Goal: Task Accomplishment & Management: Manage account settings

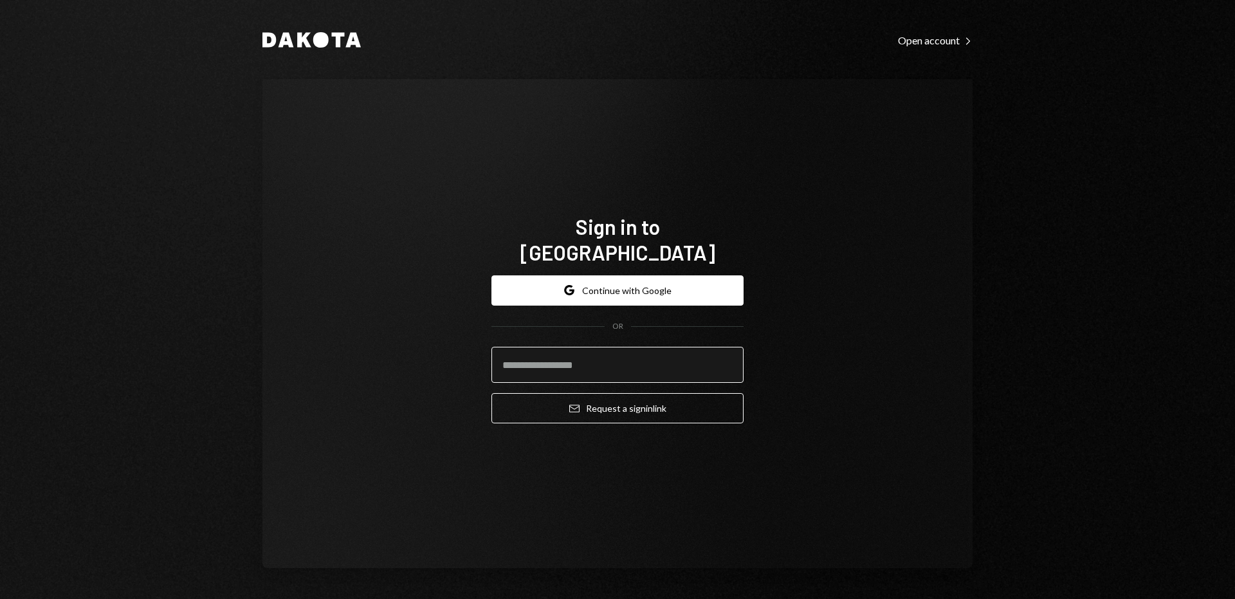
click at [560, 352] on input "email" at bounding box center [617, 365] width 252 height 36
type input "**********"
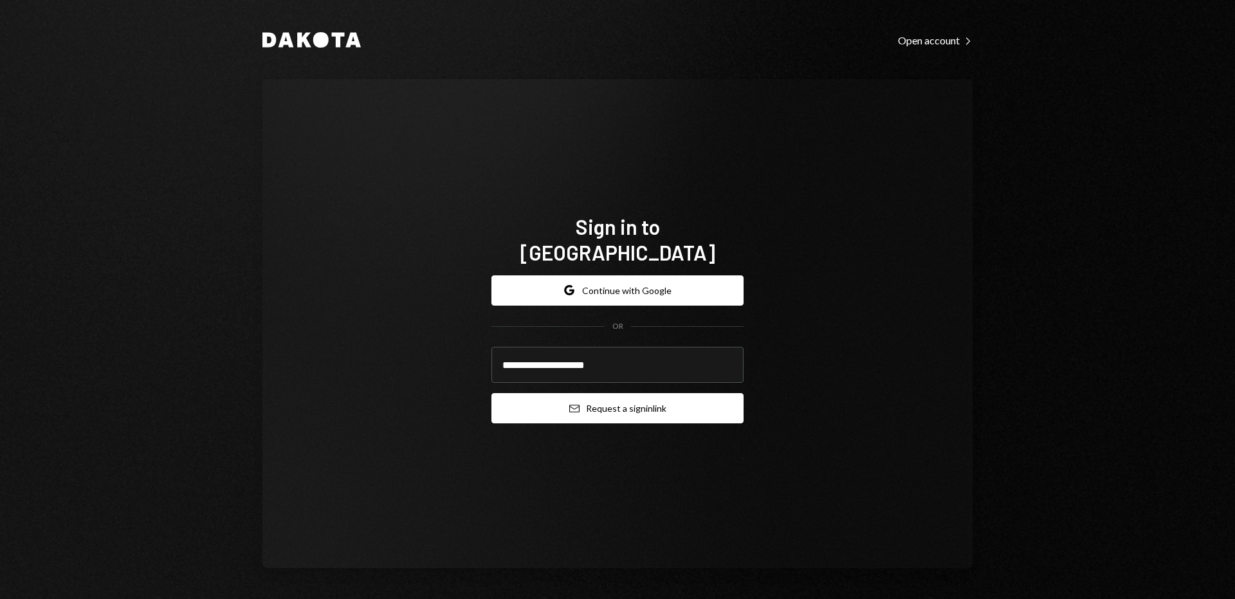
click at [590, 395] on button "Email Request a sign in link" at bounding box center [617, 408] width 252 height 30
